Goal: Transaction & Acquisition: Purchase product/service

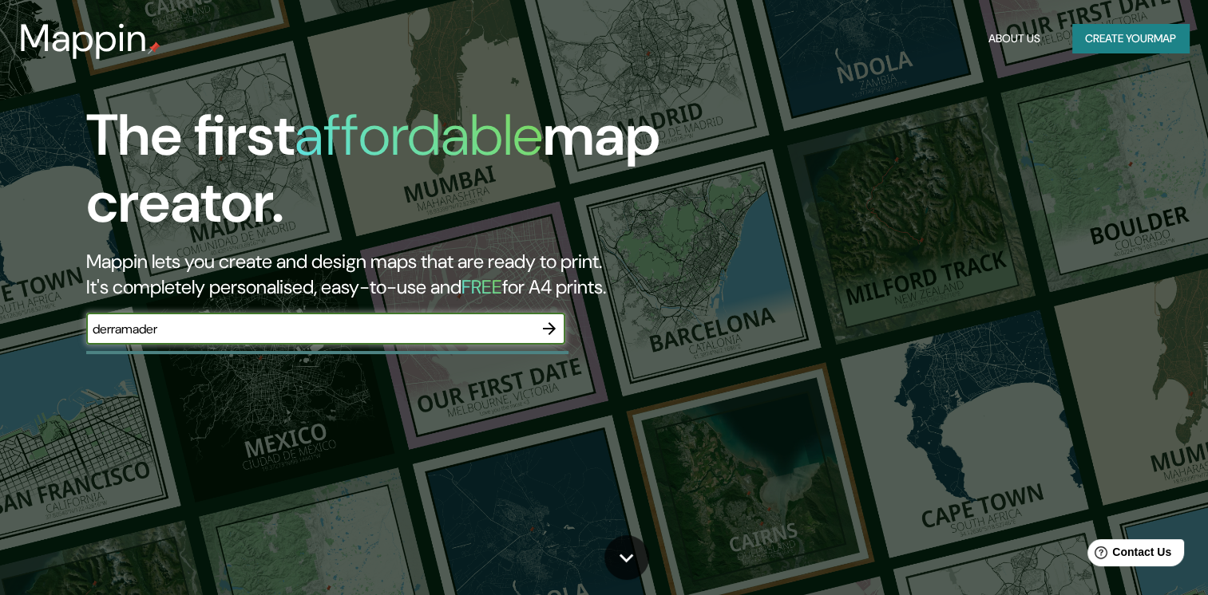
type input "derramadero"
click at [1138, 41] on button "Create your map" at bounding box center [1130, 39] width 117 height 30
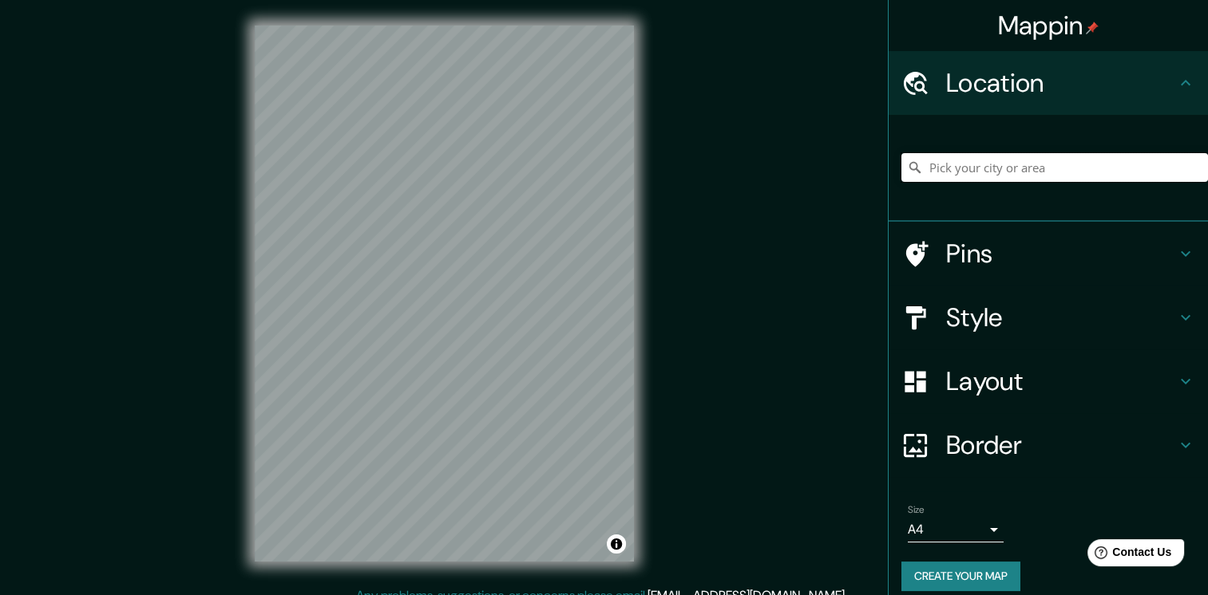
click at [990, 167] on input "Pick your city or area" at bounding box center [1054, 167] width 306 height 29
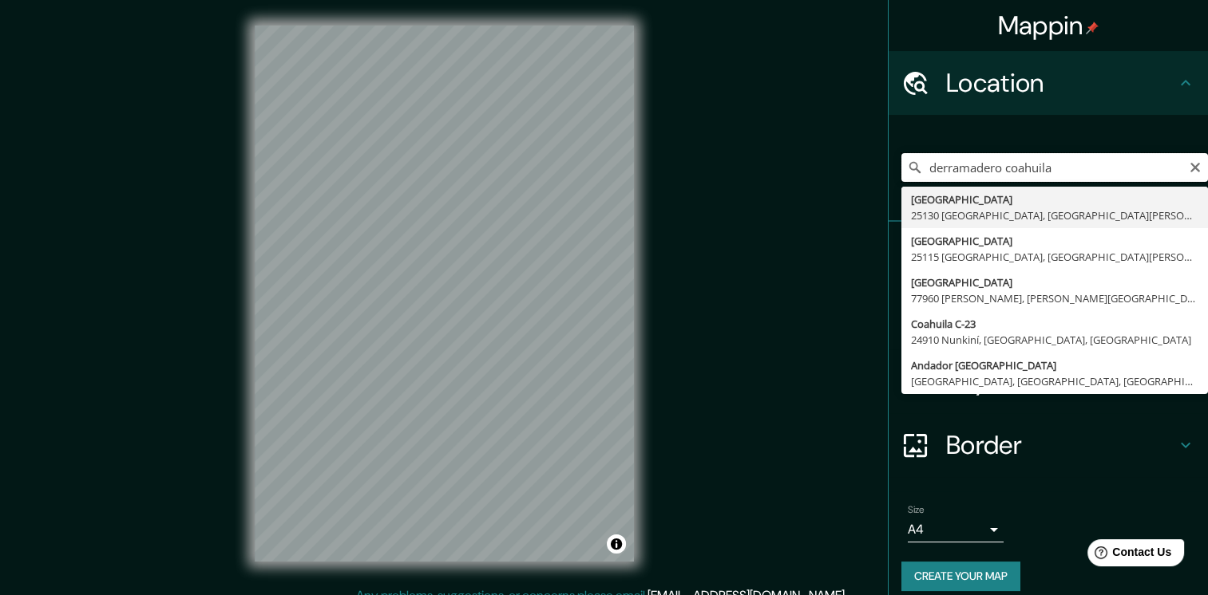
drag, startPoint x: 1060, startPoint y: 166, endPoint x: 908, endPoint y: 166, distance: 151.6
click at [908, 166] on div "derramadero [GEOGRAPHIC_DATA][PERSON_NAME][PERSON_NAME], [GEOGRAPHIC_DATA][PERS…" at bounding box center [1054, 167] width 306 height 29
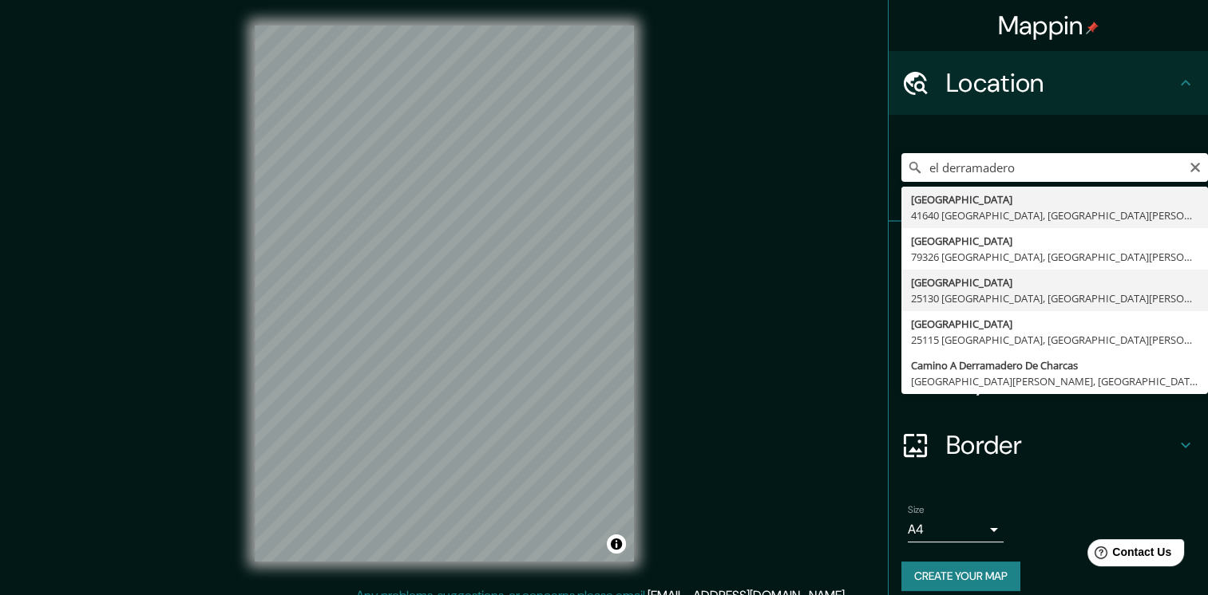
type input "[GEOGRAPHIC_DATA][PERSON_NAME], [GEOGRAPHIC_DATA]"
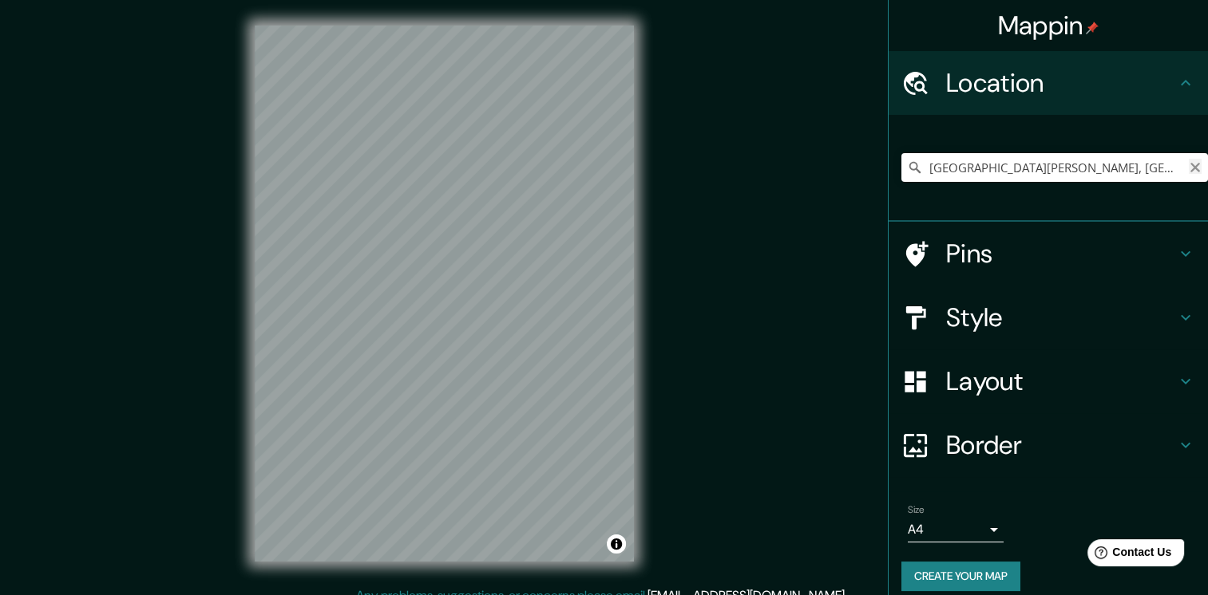
click at [1188, 168] on icon "Clear" at bounding box center [1194, 167] width 13 height 13
type input "[GEOGRAPHIC_DATA], [GEOGRAPHIC_DATA][PERSON_NAME], [GEOGRAPHIC_DATA]"
click at [1190, 171] on icon "Clear" at bounding box center [1195, 168] width 10 height 10
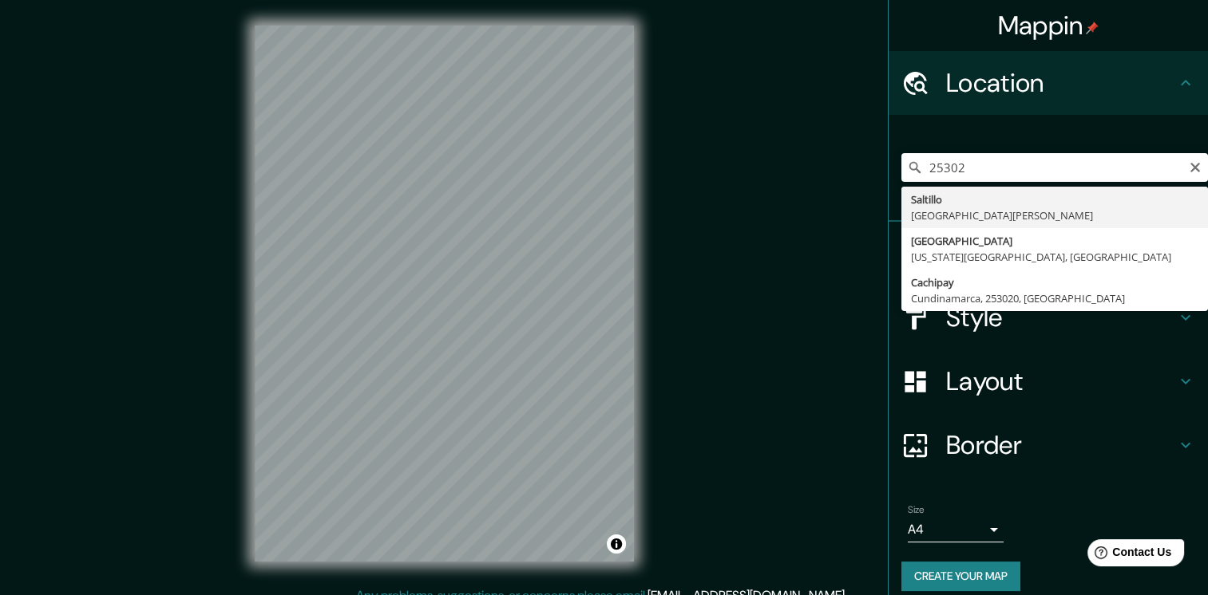
type input "[GEOGRAPHIC_DATA], [GEOGRAPHIC_DATA][PERSON_NAME], [GEOGRAPHIC_DATA]"
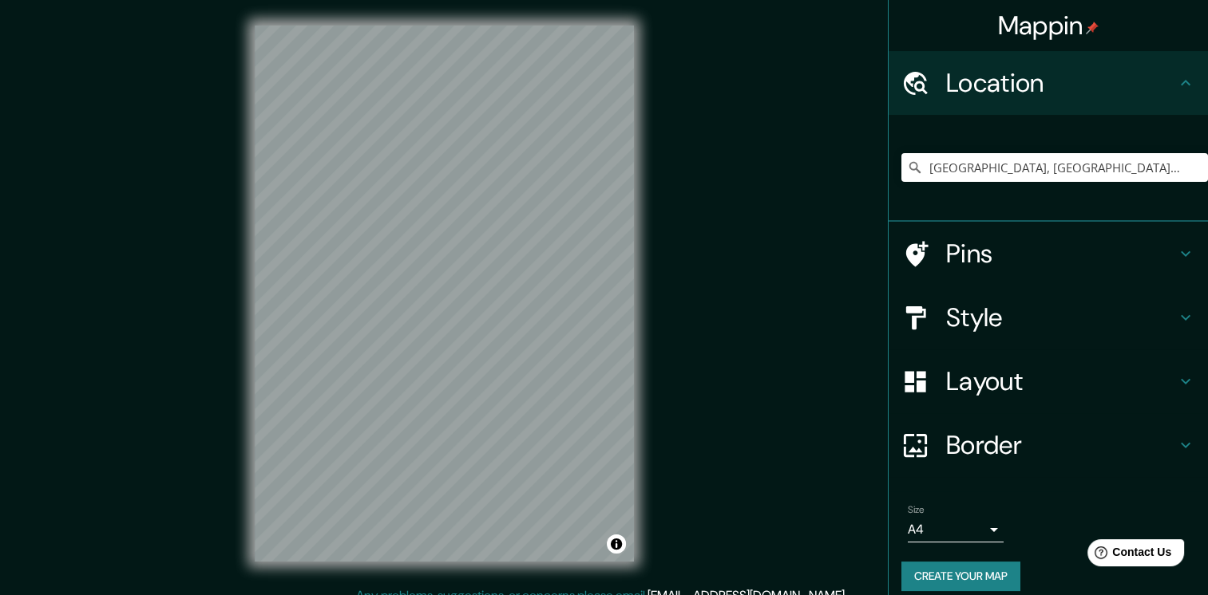
click at [1029, 308] on h4 "Style" at bounding box center [1061, 318] width 230 height 32
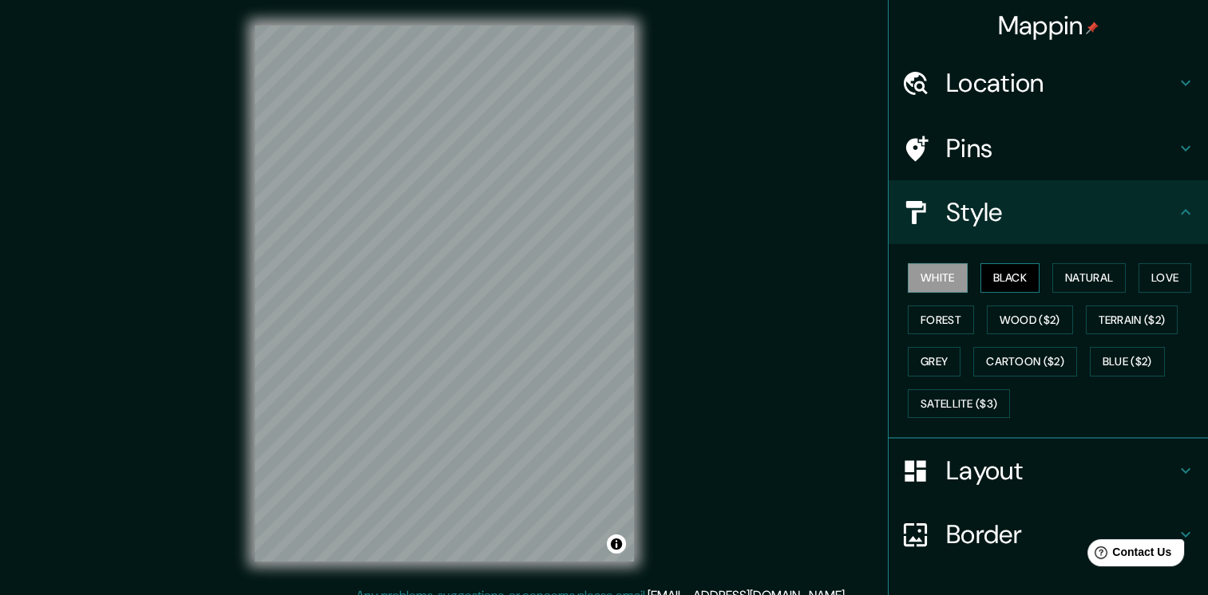
click at [1009, 276] on button "Black" at bounding box center [1010, 278] width 60 height 30
click at [1060, 281] on button "Natural" at bounding box center [1088, 278] width 73 height 30
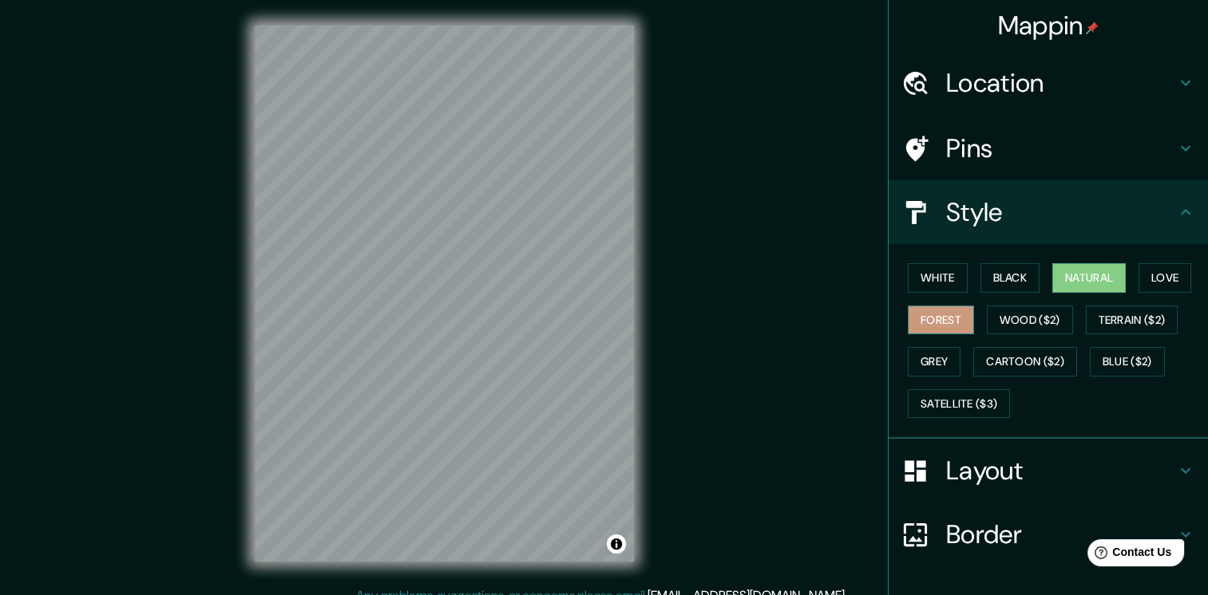
click at [918, 321] on button "Forest" at bounding box center [940, 321] width 66 height 30
click at [923, 362] on button "Grey" at bounding box center [933, 362] width 53 height 30
click at [1069, 287] on button "Natural" at bounding box center [1088, 278] width 73 height 30
click at [1004, 484] on h4 "Layout" at bounding box center [1061, 471] width 230 height 32
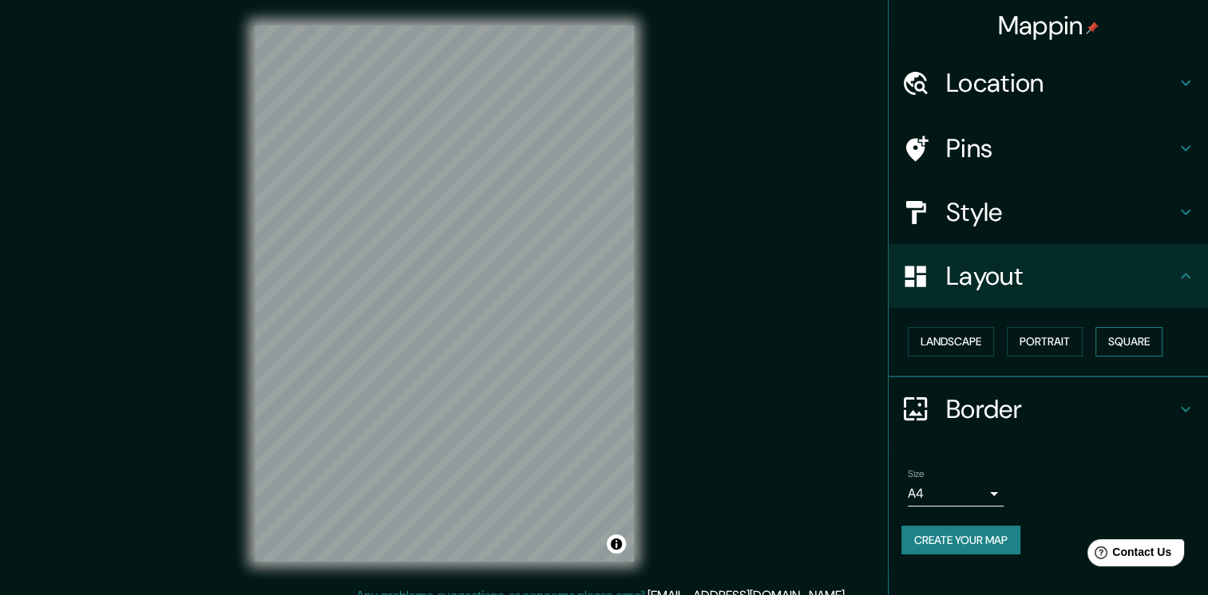
click at [1131, 342] on button "Square" at bounding box center [1128, 342] width 67 height 30
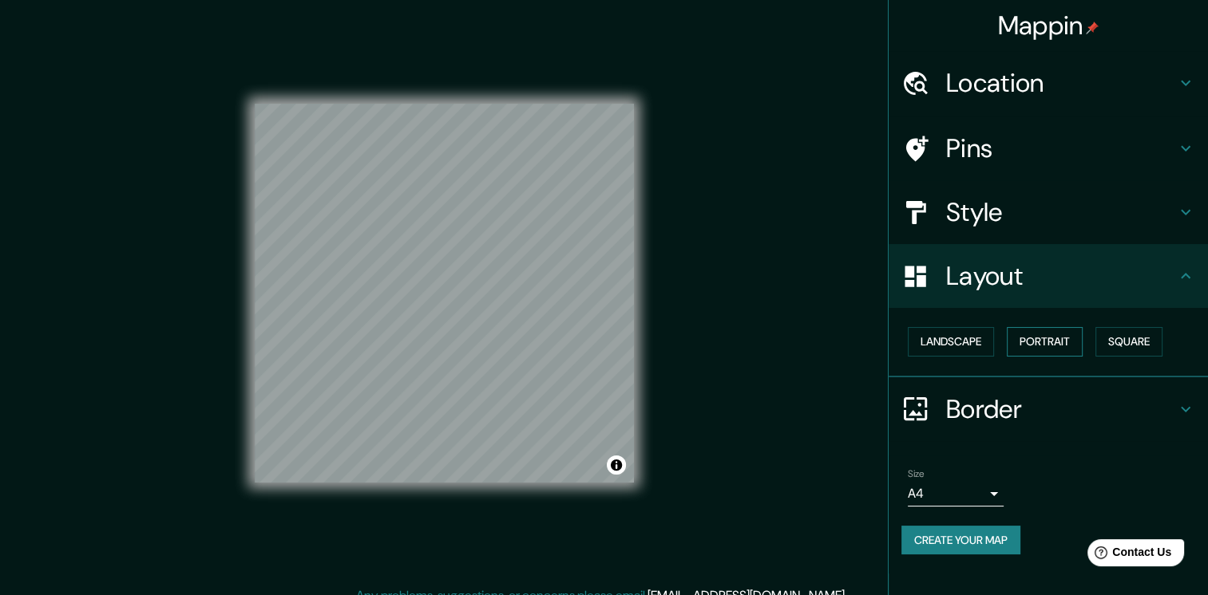
click at [1056, 350] on button "Portrait" at bounding box center [1044, 342] width 76 height 30
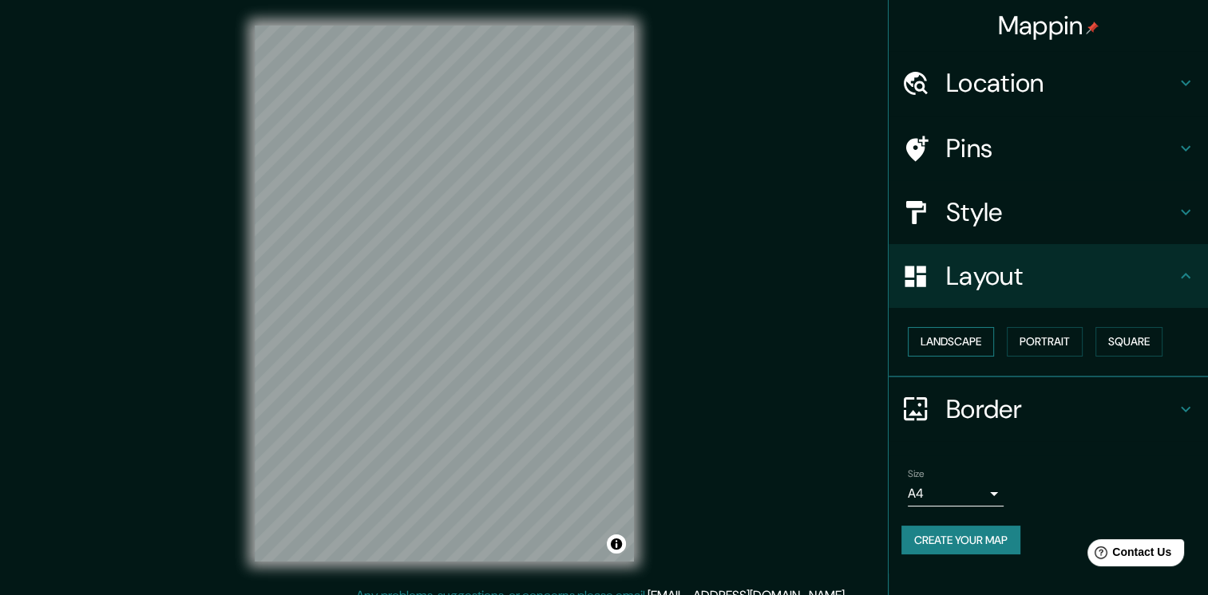
click at [951, 346] on button "Landscape" at bounding box center [950, 342] width 86 height 30
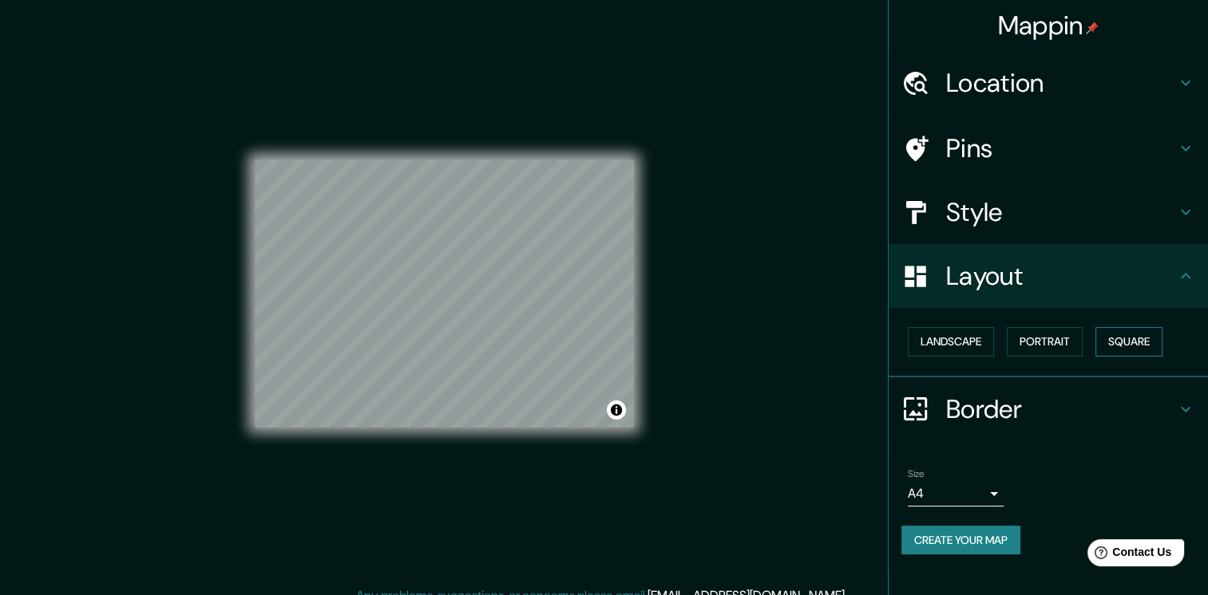
click at [1158, 350] on button "Square" at bounding box center [1128, 342] width 67 height 30
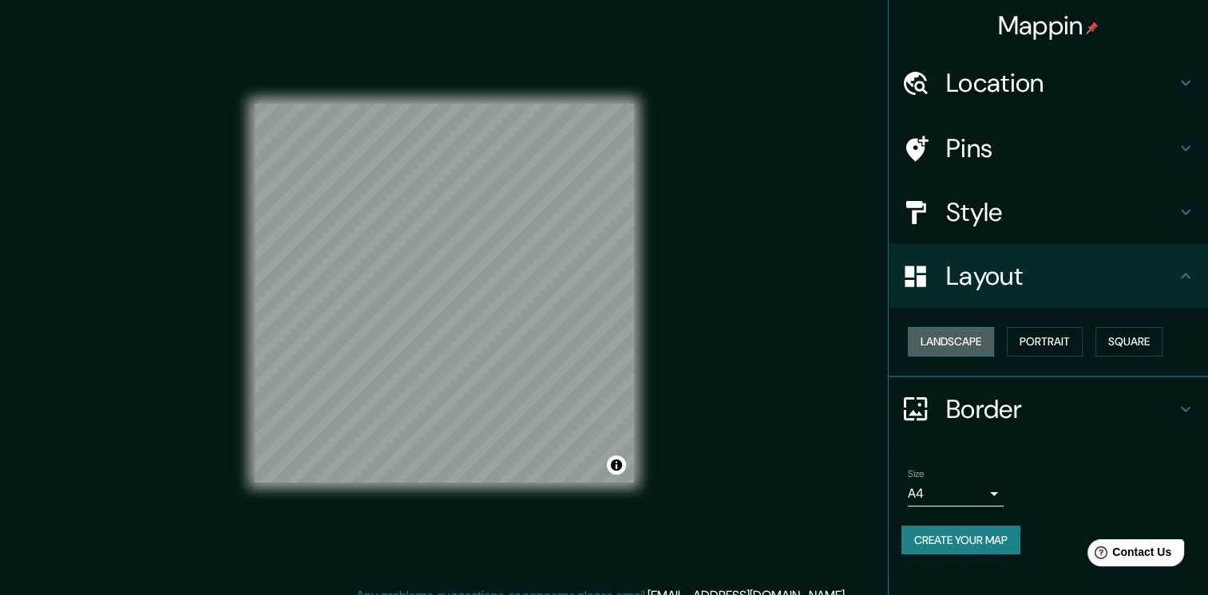
click at [949, 346] on button "Landscape" at bounding box center [950, 342] width 86 height 30
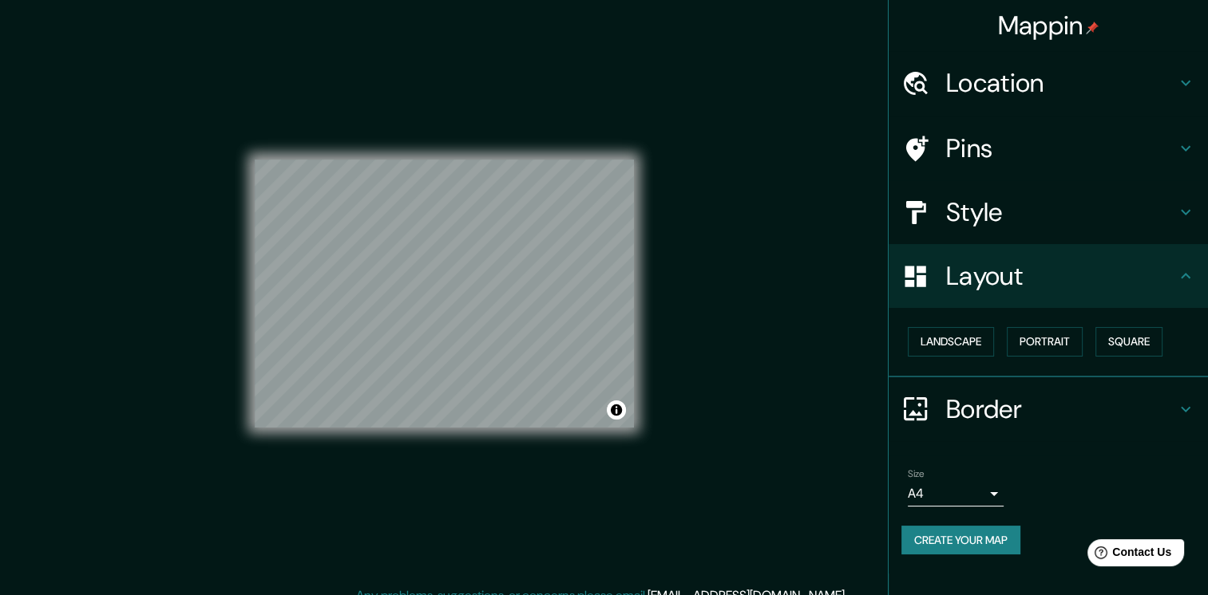
click at [1009, 389] on div "Border" at bounding box center [1047, 410] width 319 height 64
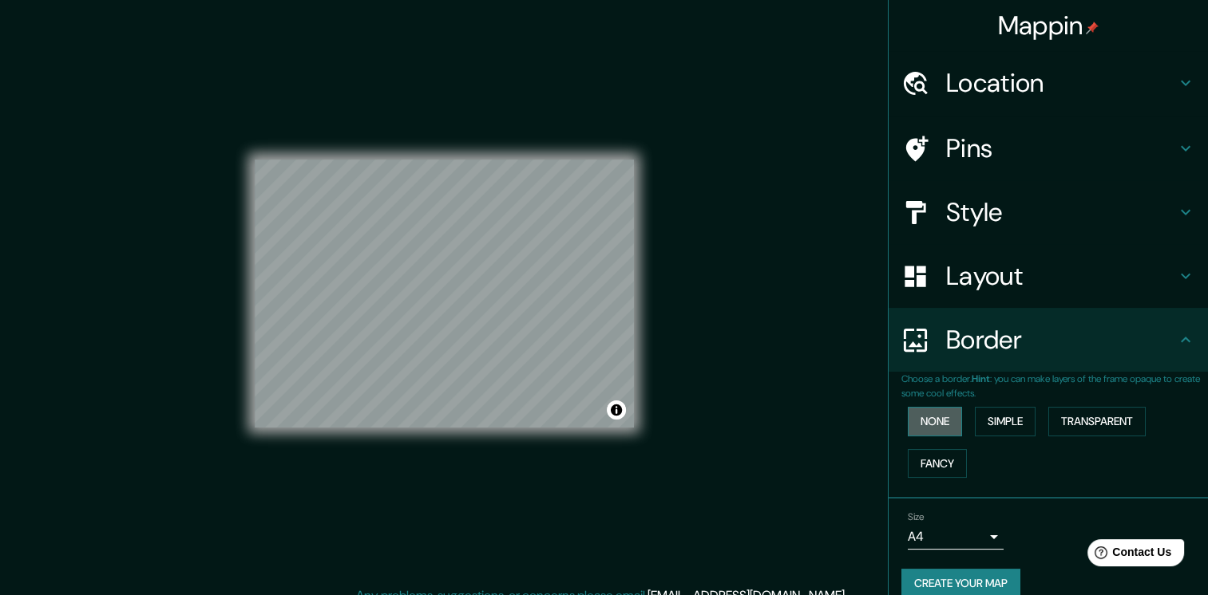
click at [907, 422] on button "None" at bounding box center [934, 422] width 54 height 30
click at [913, 420] on button "None" at bounding box center [934, 422] width 54 height 30
click at [975, 425] on button "Simple" at bounding box center [1005, 422] width 61 height 30
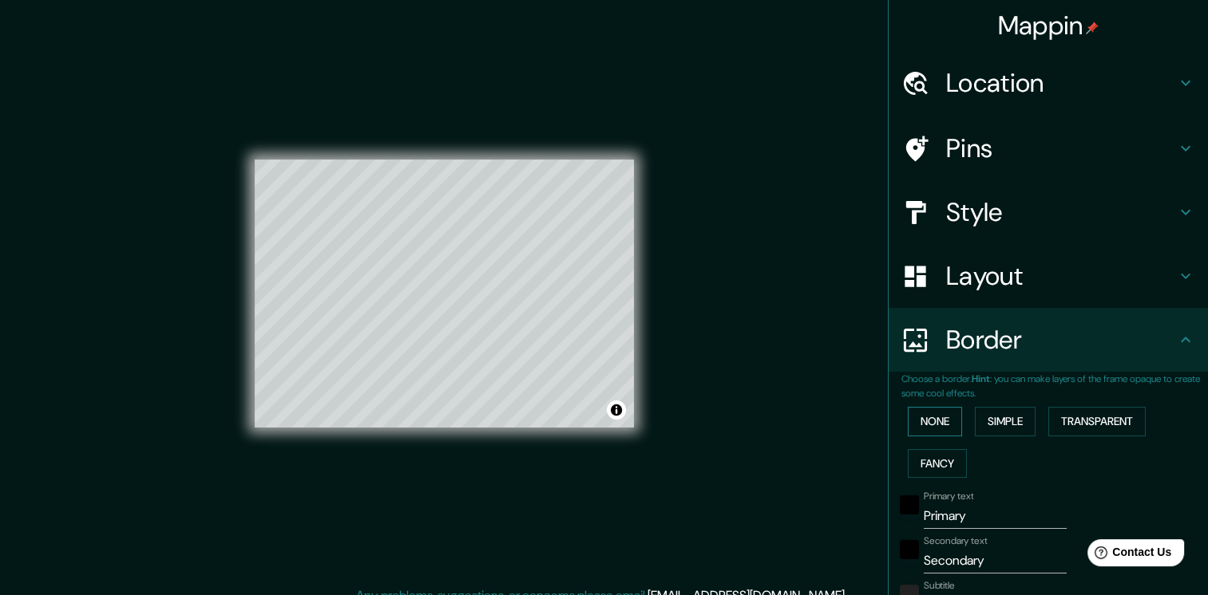
click at [940, 424] on button "None" at bounding box center [934, 422] width 54 height 30
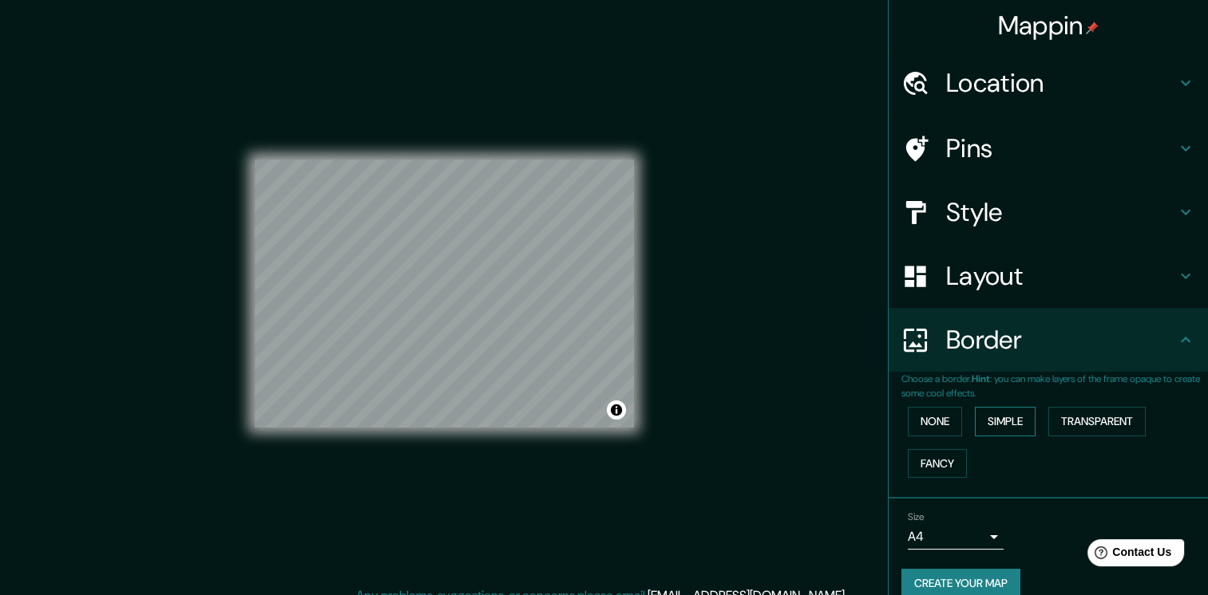
click at [1002, 426] on button "Simple" at bounding box center [1005, 422] width 61 height 30
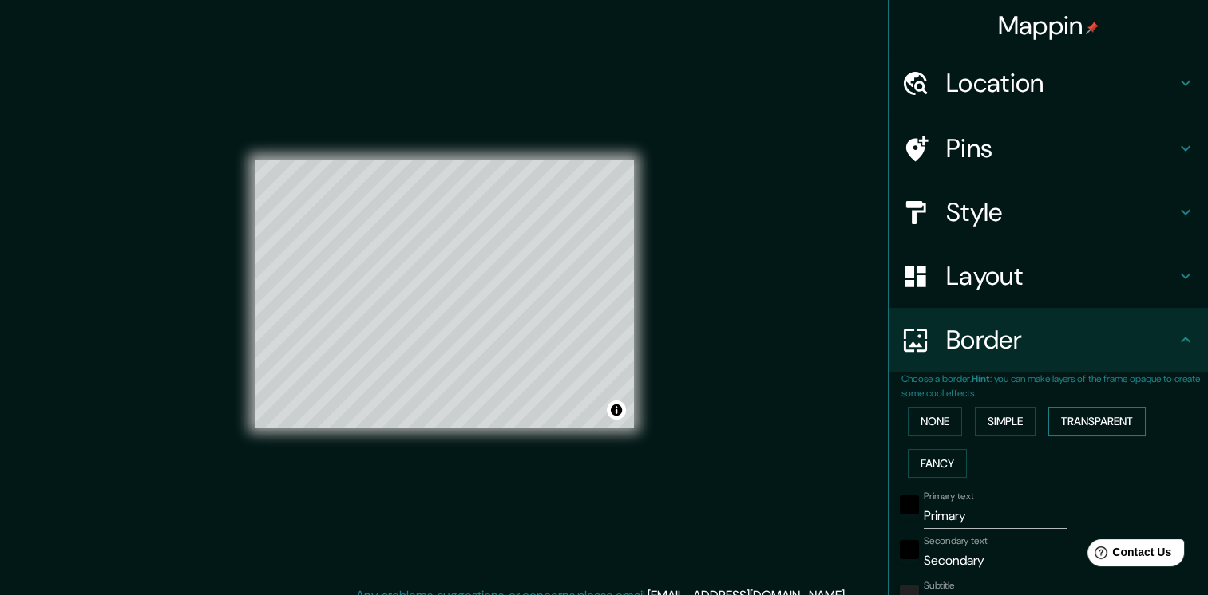
click at [1058, 426] on button "Transparent" at bounding box center [1096, 422] width 97 height 30
click at [933, 456] on button "Fancy" at bounding box center [936, 464] width 59 height 30
click at [925, 425] on button "None" at bounding box center [934, 422] width 54 height 30
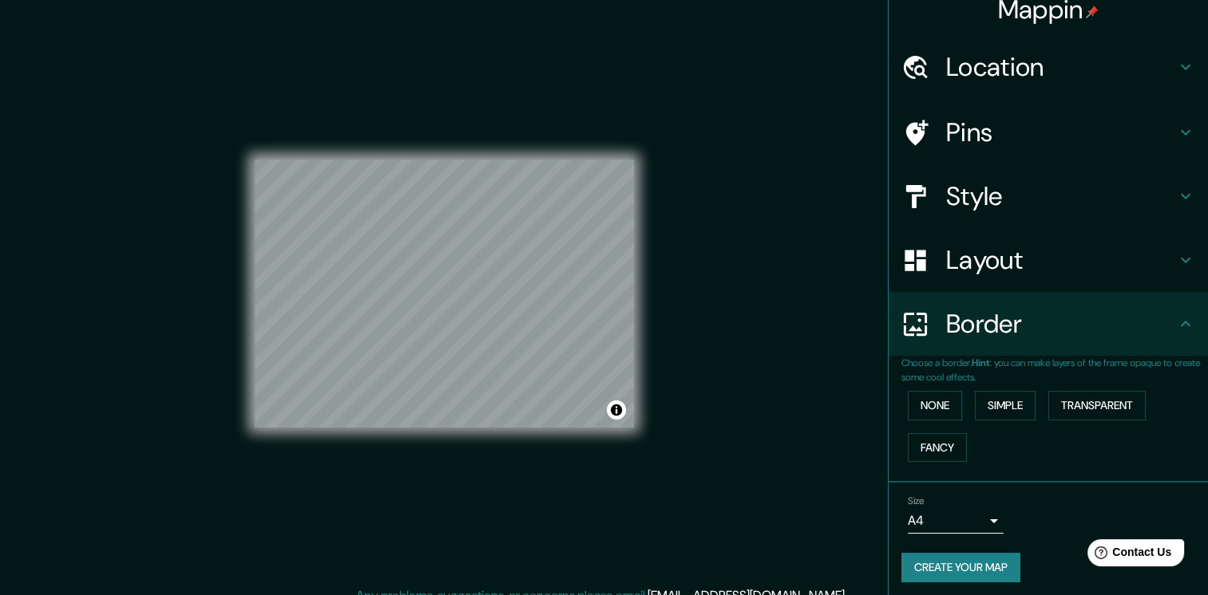
scroll to position [20, 0]
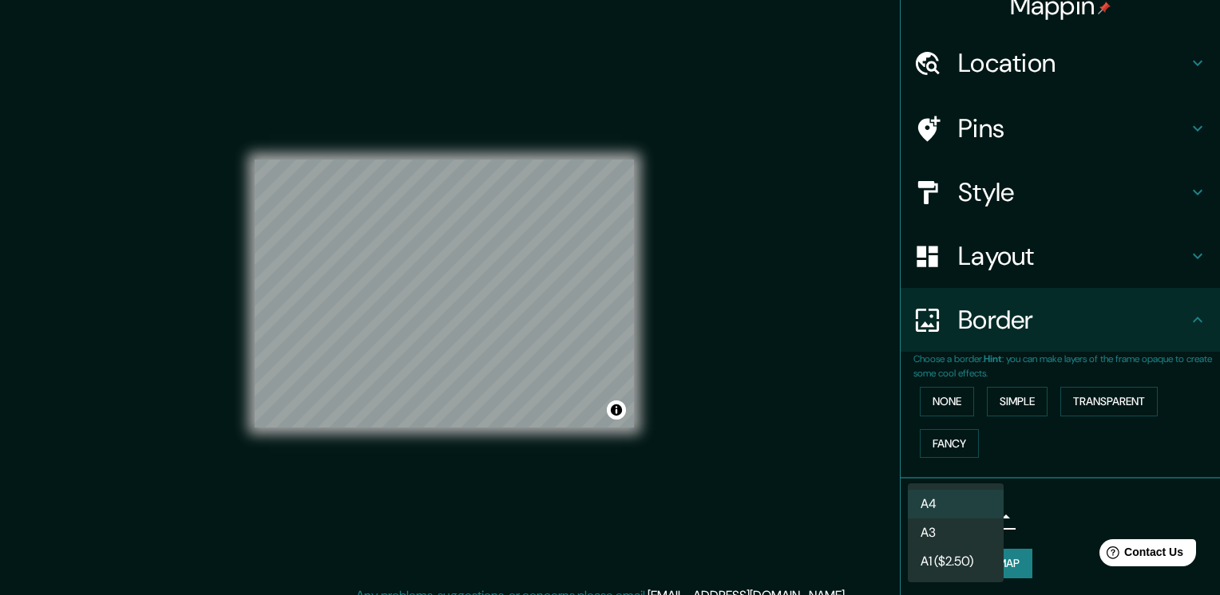
click at [983, 515] on body "Mappin Location [GEOGRAPHIC_DATA], [GEOGRAPHIC_DATA][PERSON_NAME], [GEOGRAPHIC_…" at bounding box center [610, 297] width 1220 height 595
click at [979, 535] on li "A3" at bounding box center [955, 533] width 96 height 29
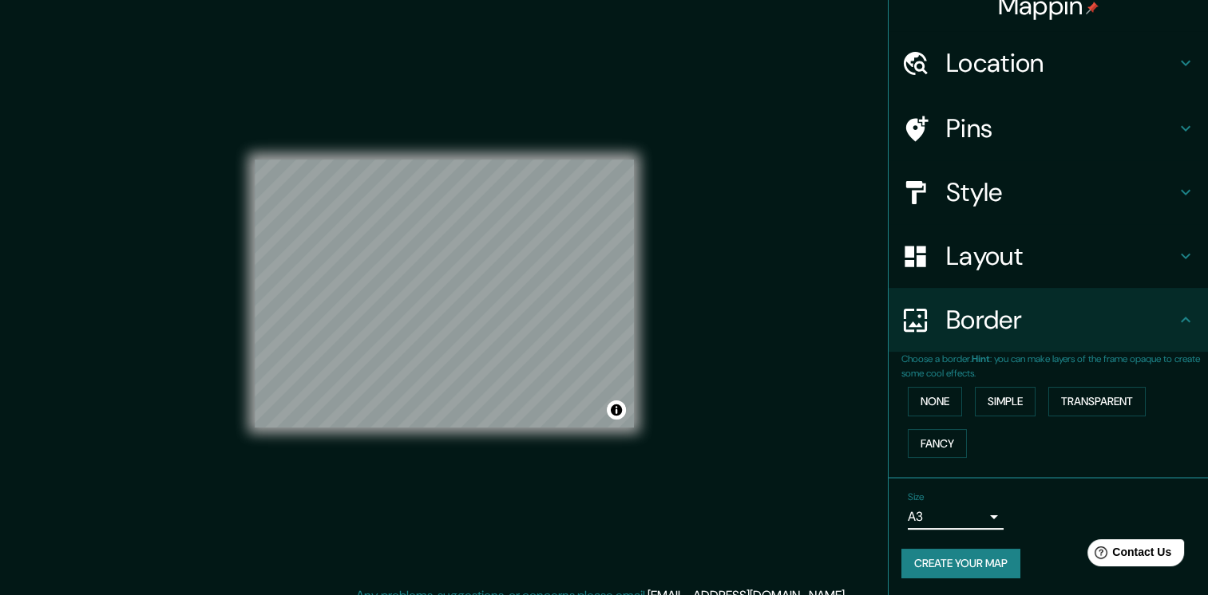
click at [982, 562] on button "Create your map" at bounding box center [960, 564] width 119 height 30
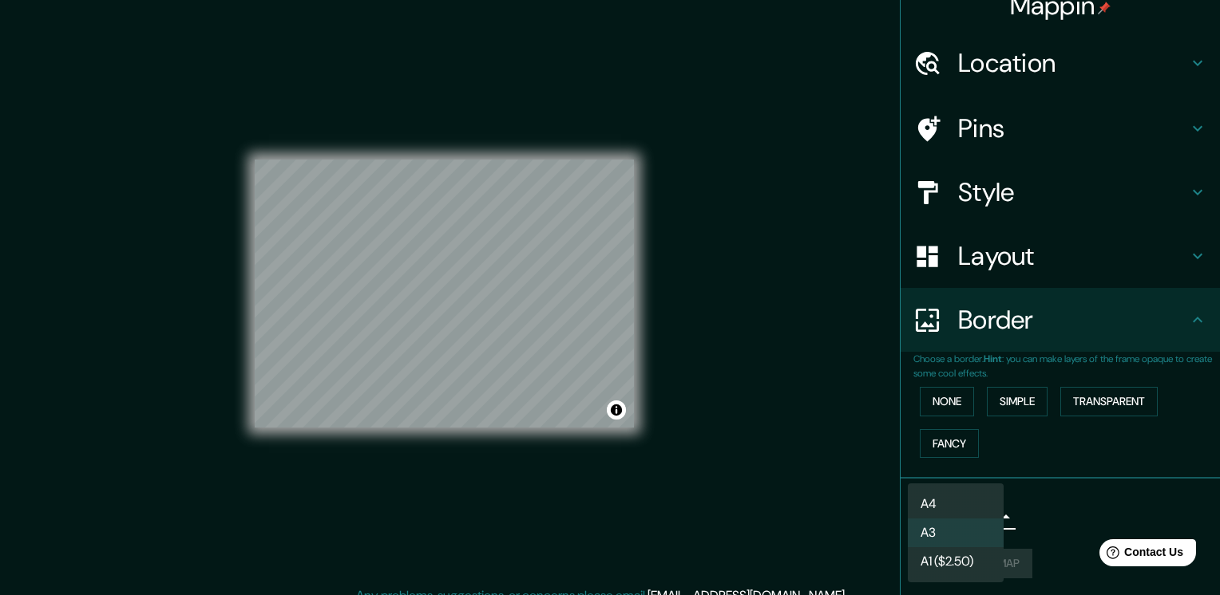
click at [971, 518] on body "Mappin Location [GEOGRAPHIC_DATA], [GEOGRAPHIC_DATA][PERSON_NAME], [GEOGRAPHIC_…" at bounding box center [610, 297] width 1220 height 595
click at [970, 510] on li "A4" at bounding box center [955, 504] width 96 height 29
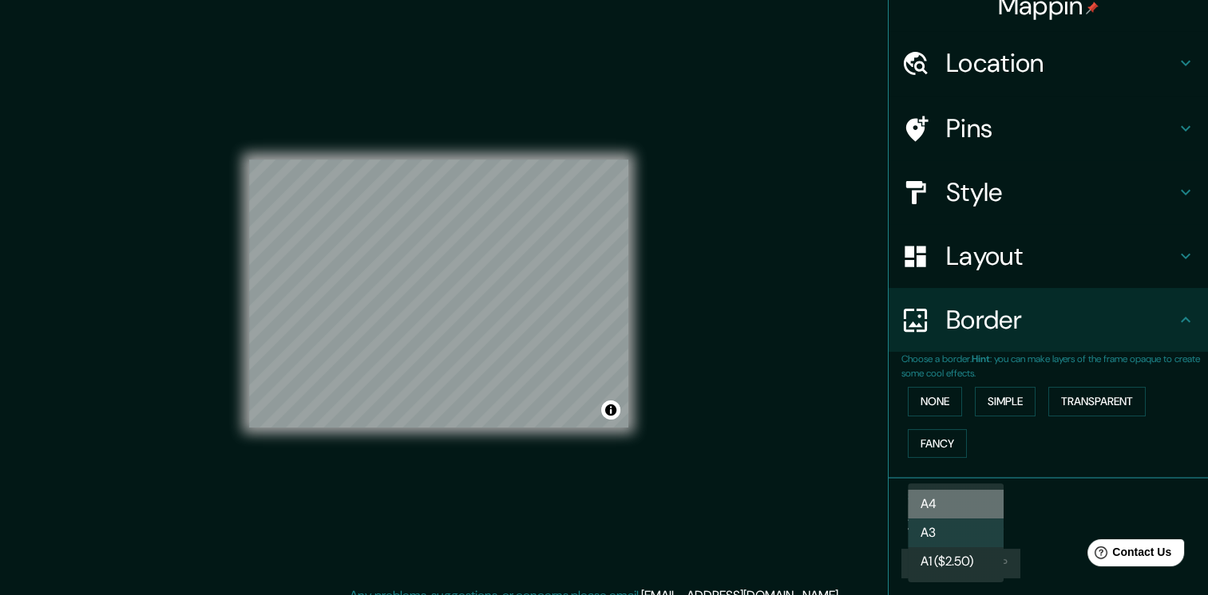
type input "single"
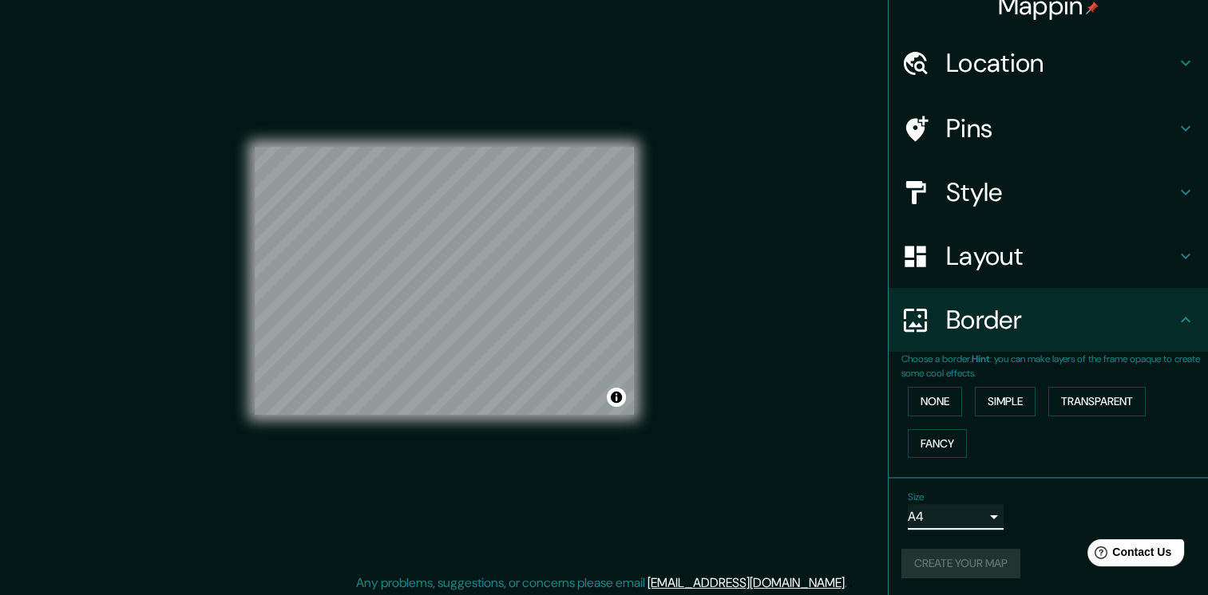
scroll to position [17, 0]
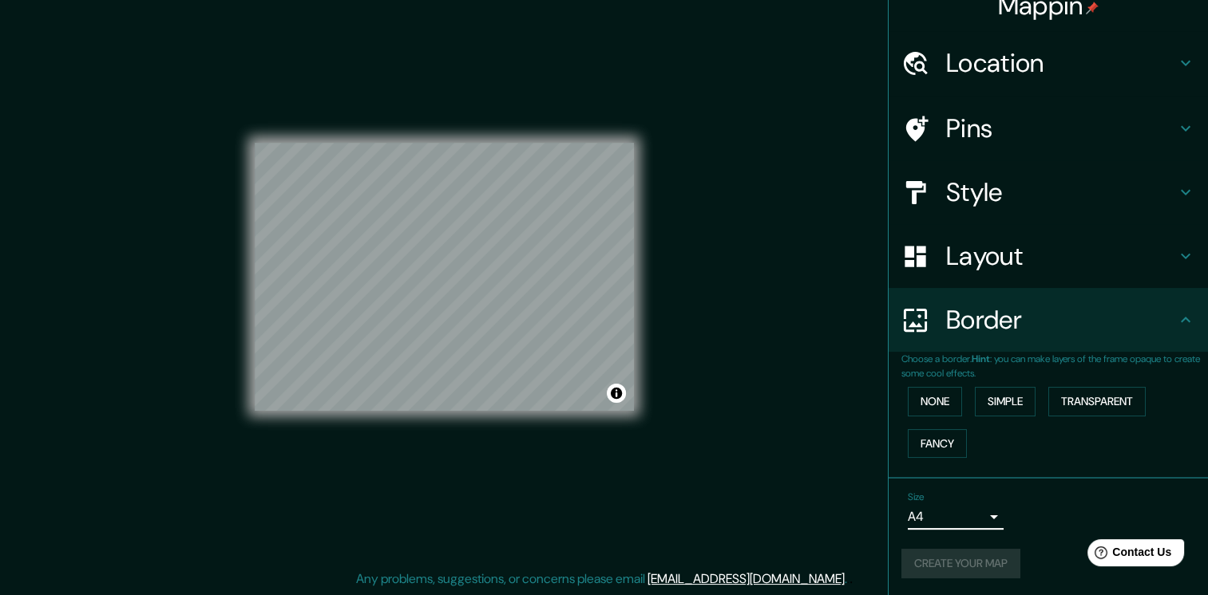
click at [965, 566] on div "Create your map" at bounding box center [1048, 564] width 294 height 30
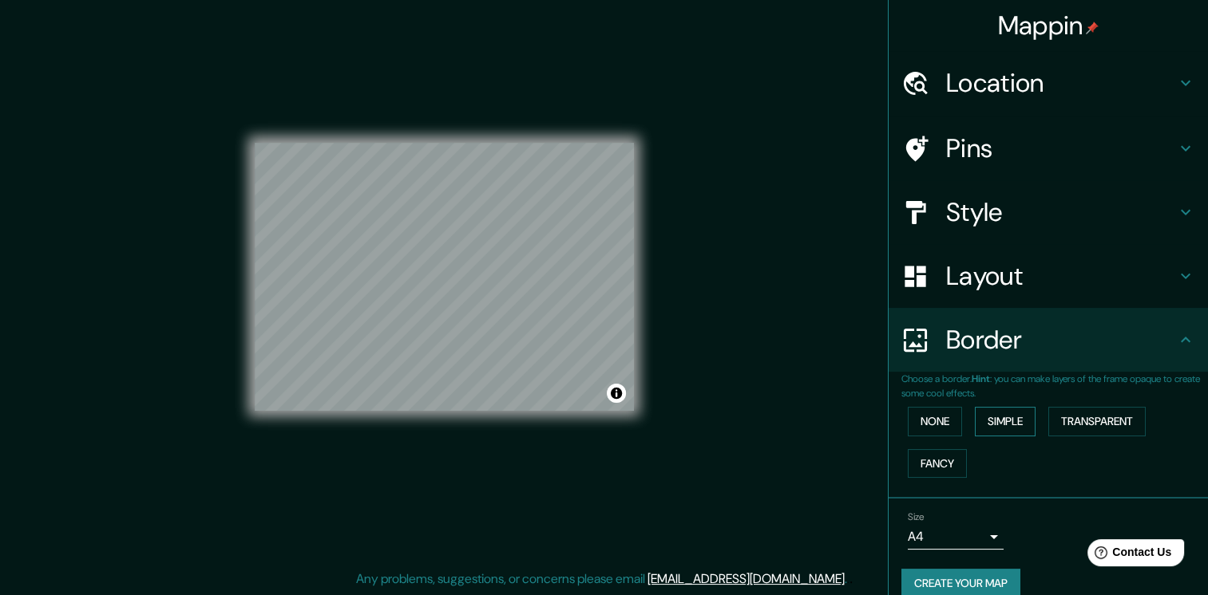
click at [993, 426] on button "Simple" at bounding box center [1005, 422] width 61 height 30
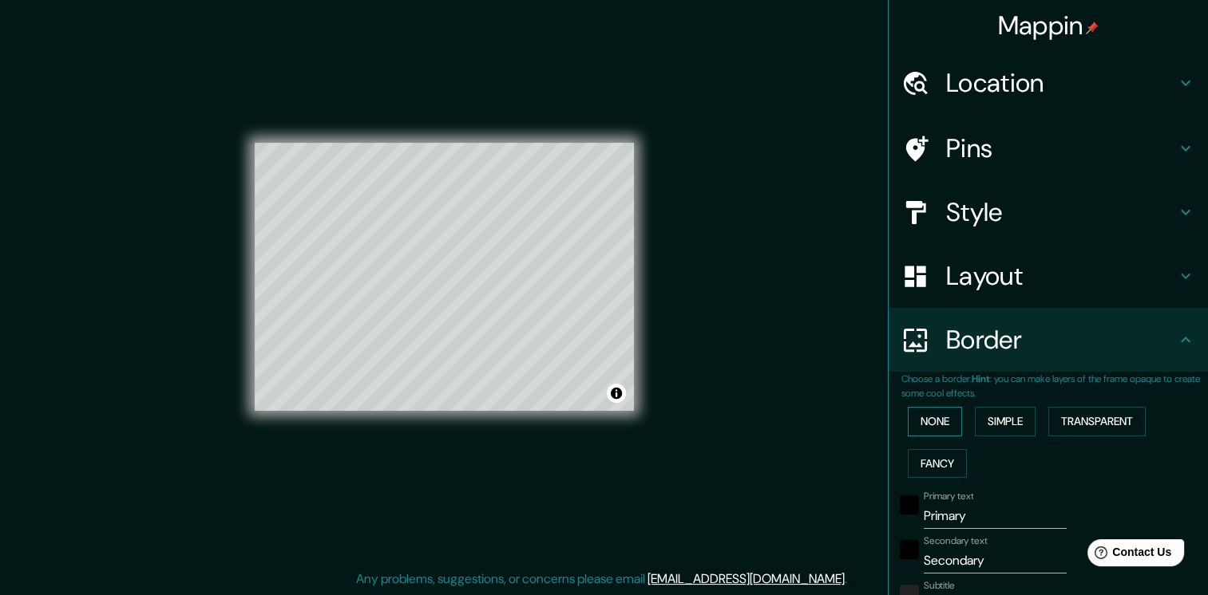
click at [936, 426] on button "None" at bounding box center [934, 422] width 54 height 30
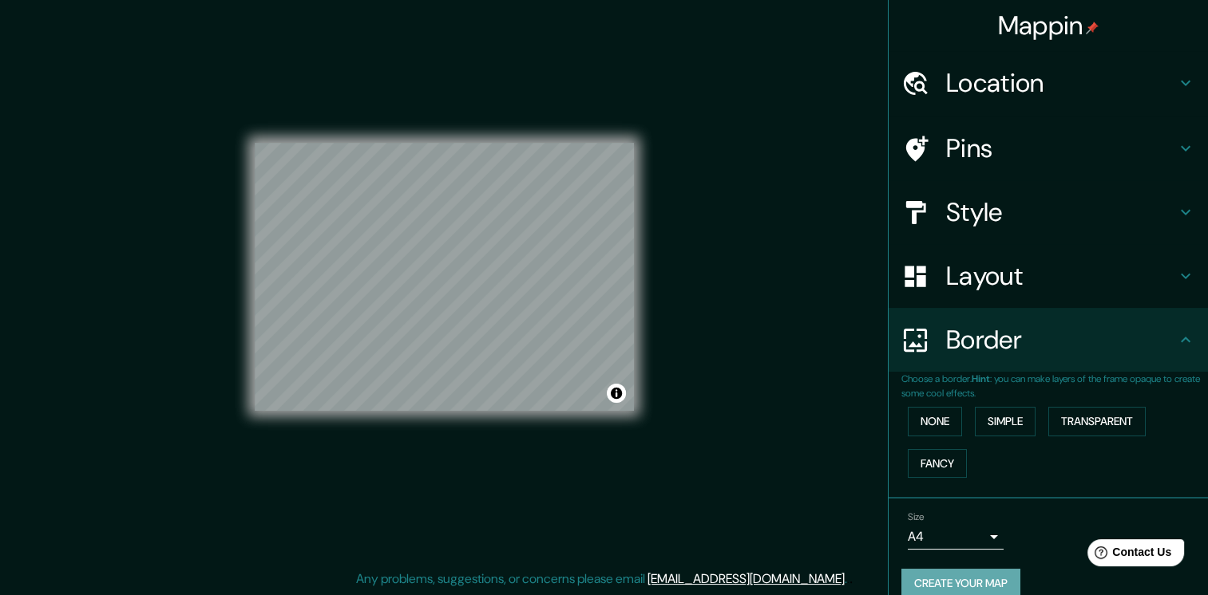
click at [964, 577] on button "Create your map" at bounding box center [960, 584] width 119 height 30
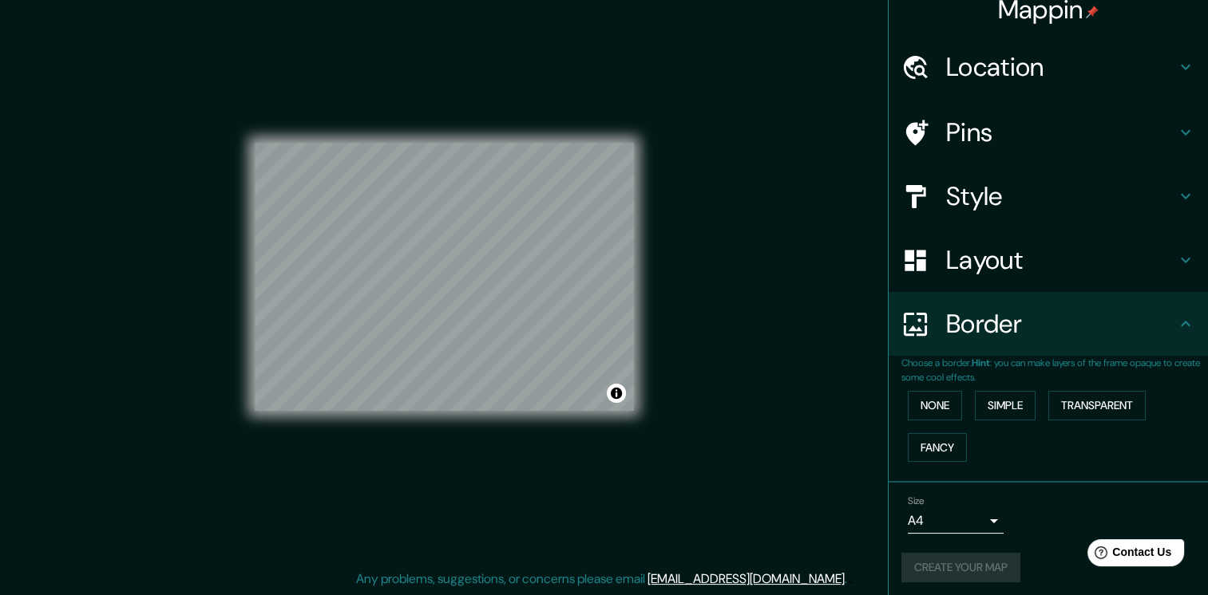
scroll to position [20, 0]
